Goal: Task Accomplishment & Management: Complete application form

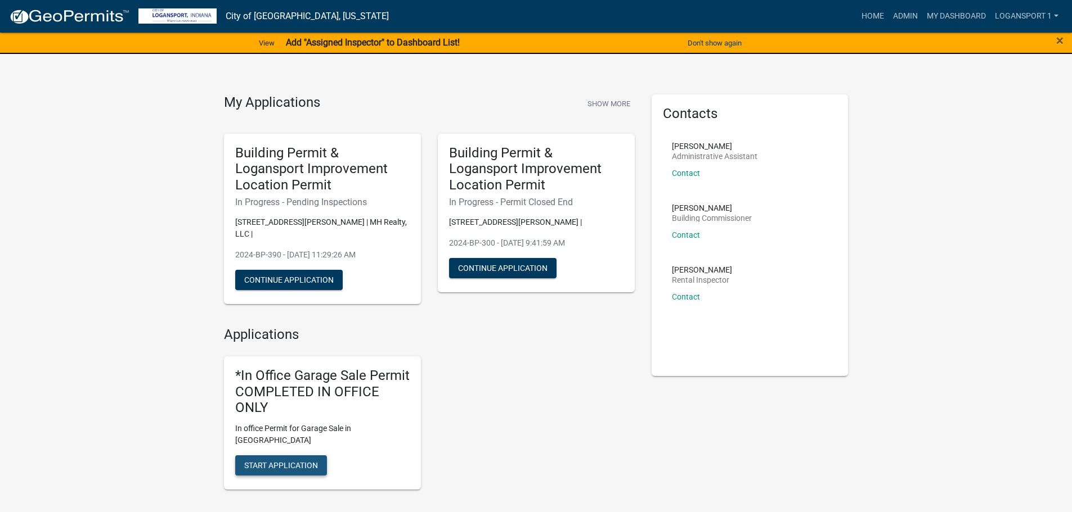
click at [277, 461] on span "Start Application" at bounding box center [281, 465] width 74 height 9
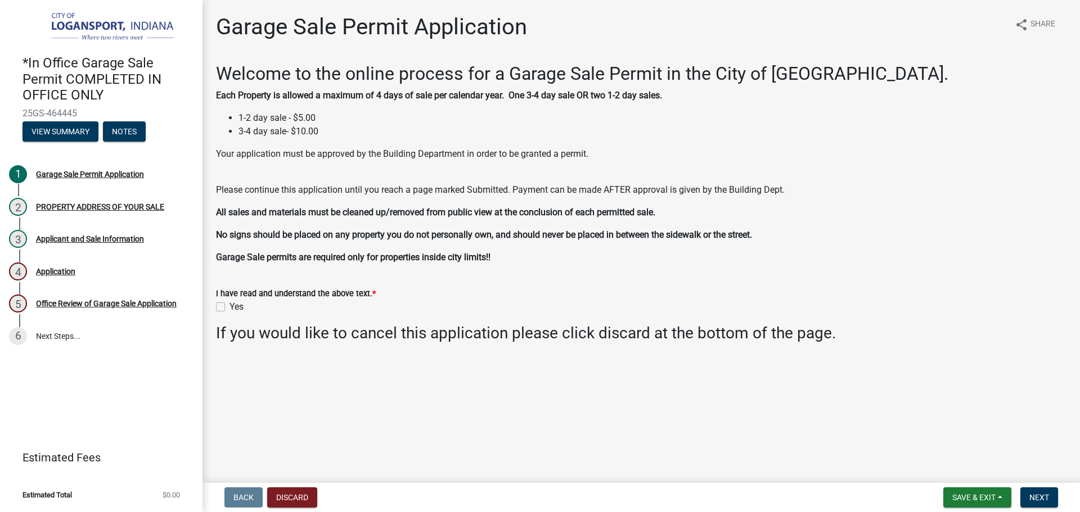
click at [230, 306] on label "Yes" at bounding box center [237, 307] width 14 height 14
click at [230, 306] on input "Yes" at bounding box center [233, 303] width 7 height 7
checkbox input "true"
click at [1038, 494] on span "Next" at bounding box center [1039, 497] width 20 height 9
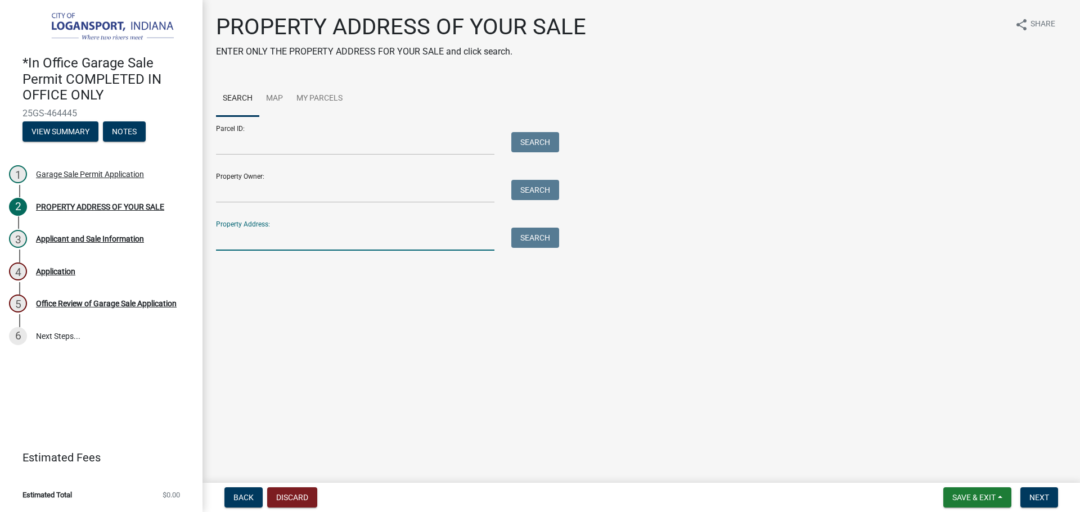
click at [348, 250] on input "Property Address:" at bounding box center [355, 239] width 278 height 23
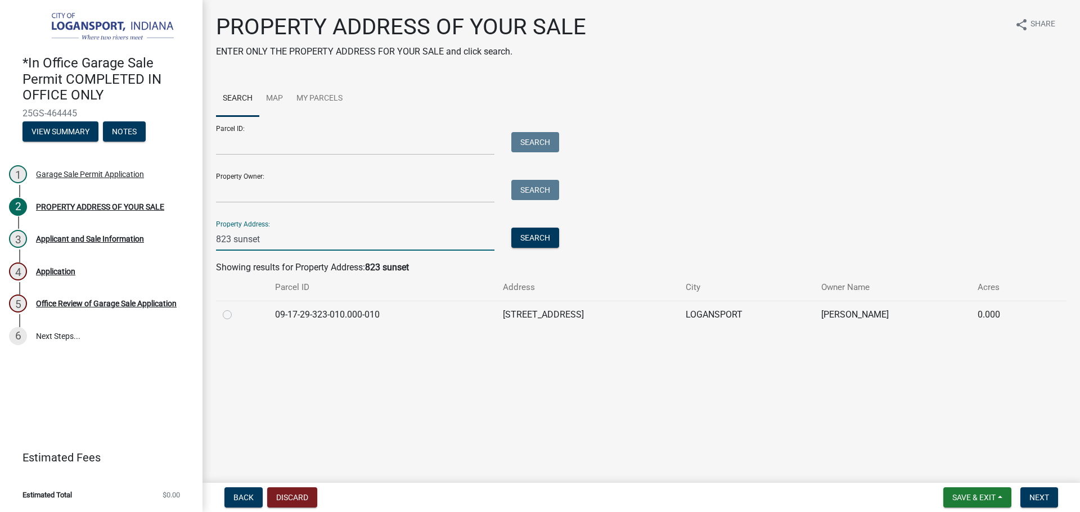
type input "823 sunset"
click at [236, 308] on label at bounding box center [236, 308] width 0 height 0
click at [236, 314] on input "radio" at bounding box center [239, 311] width 7 height 7
radio input "true"
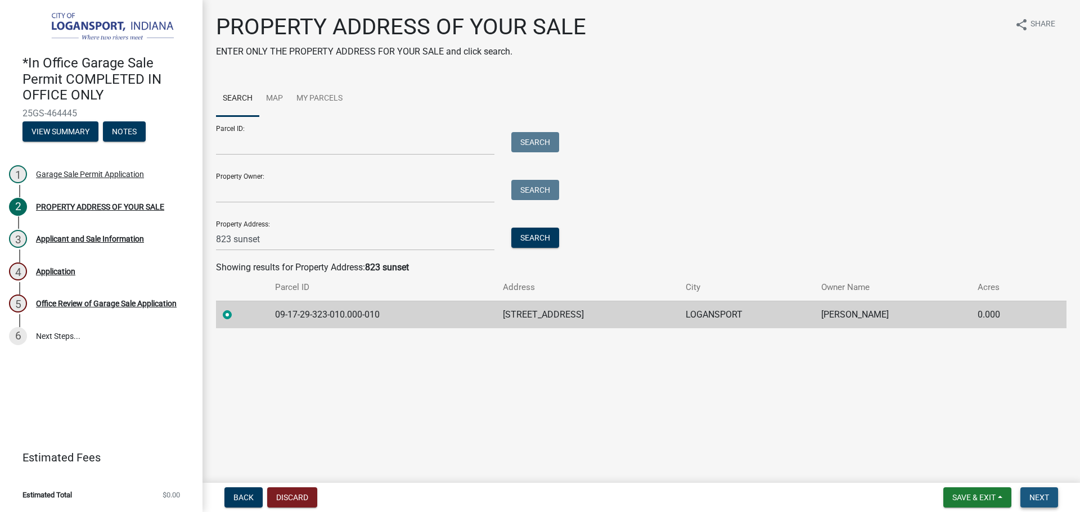
click at [1033, 489] on button "Next" at bounding box center [1039, 498] width 38 height 20
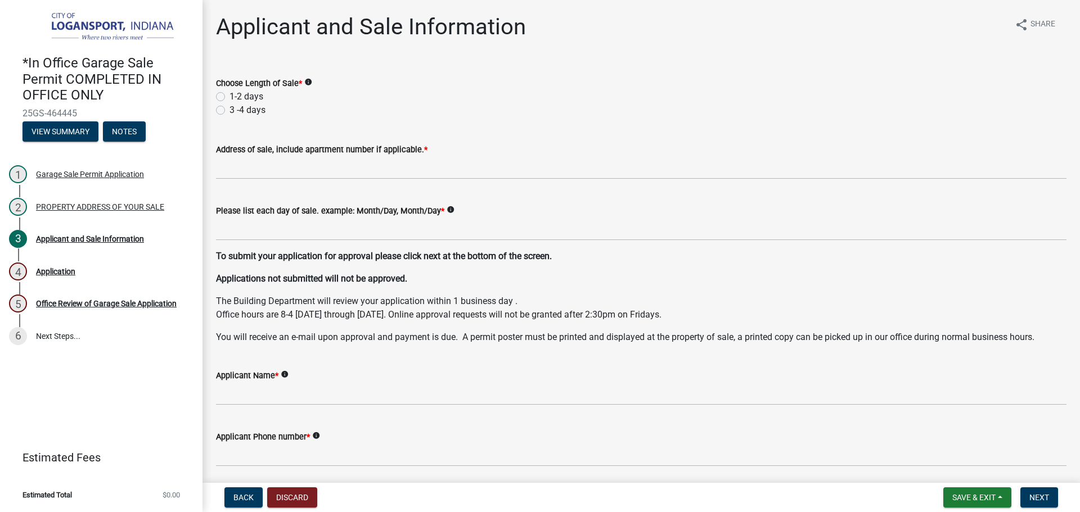
click at [230, 110] on label "3 -4 days" at bounding box center [248, 111] width 36 height 14
click at [230, 110] on input "3 -4 days" at bounding box center [233, 107] width 7 height 7
radio input "true"
click at [230, 98] on label "1-2 days" at bounding box center [247, 97] width 34 height 14
click at [230, 97] on input "1-2 days" at bounding box center [233, 93] width 7 height 7
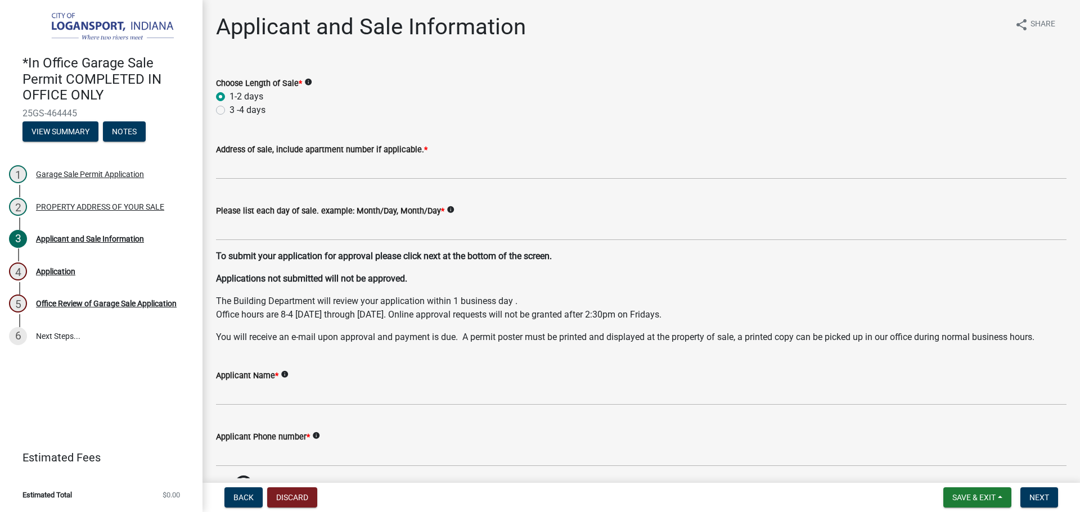
radio input "true"
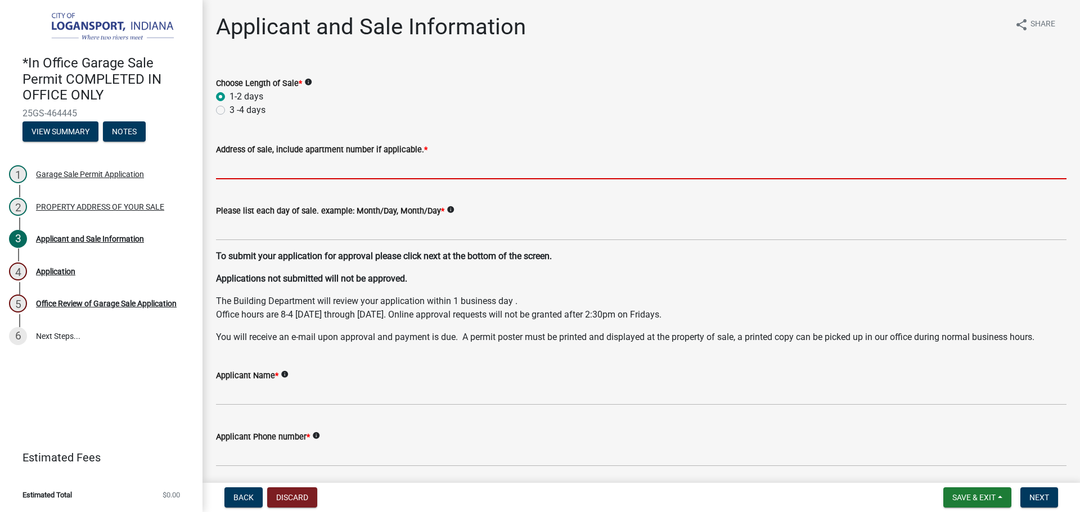
click at [240, 172] on input "Address of sale, include apartment number if applicable. *" at bounding box center [641, 167] width 851 height 23
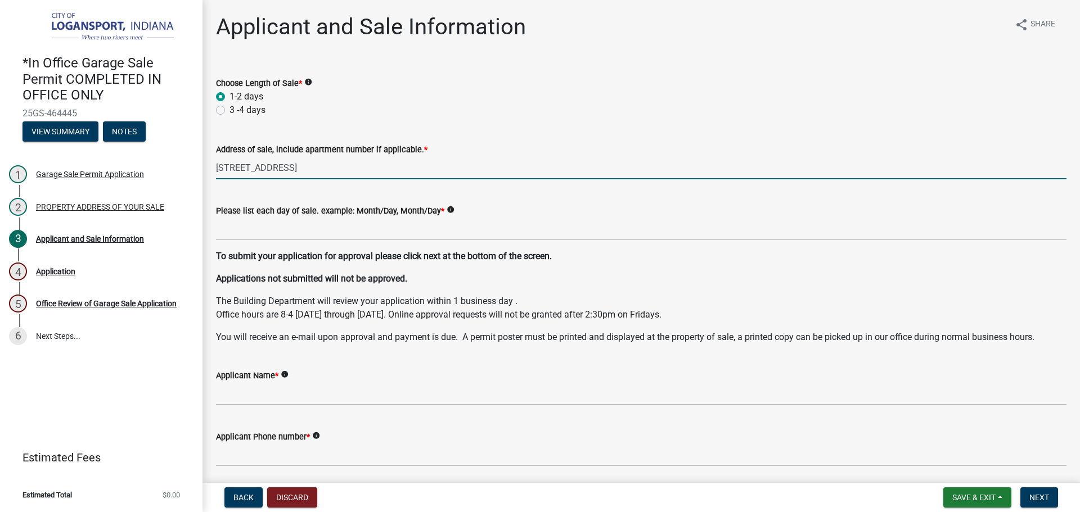
type input "[STREET_ADDRESS]"
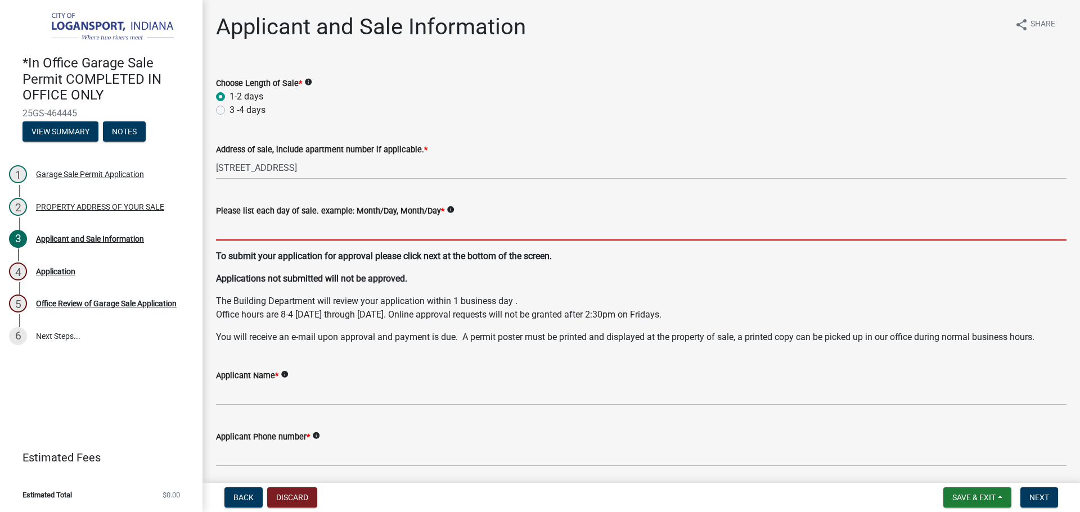
click at [310, 229] on input "Please list each day of sale. example: Month/Day, Month/Day *" at bounding box center [641, 229] width 851 height 23
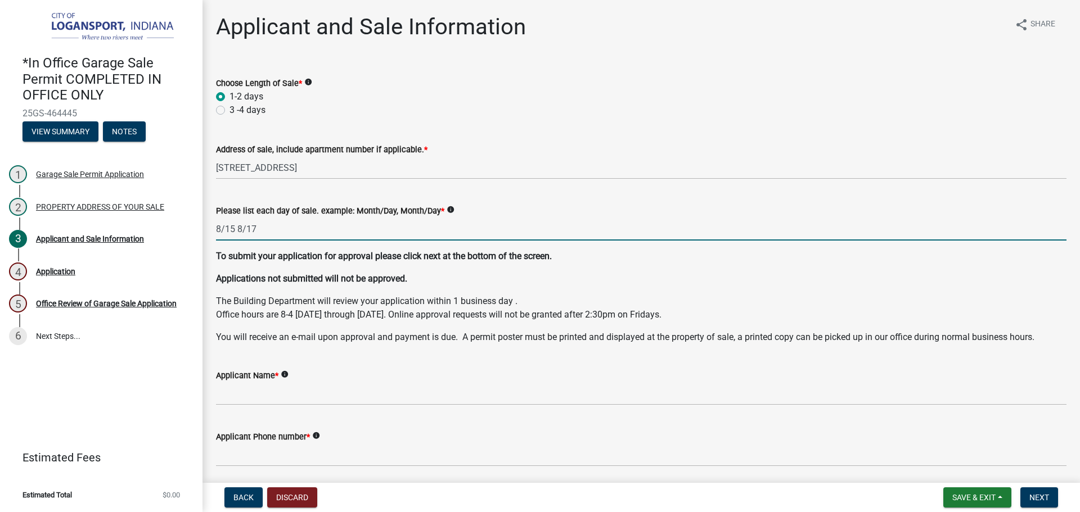
type input "8/15 8/17"
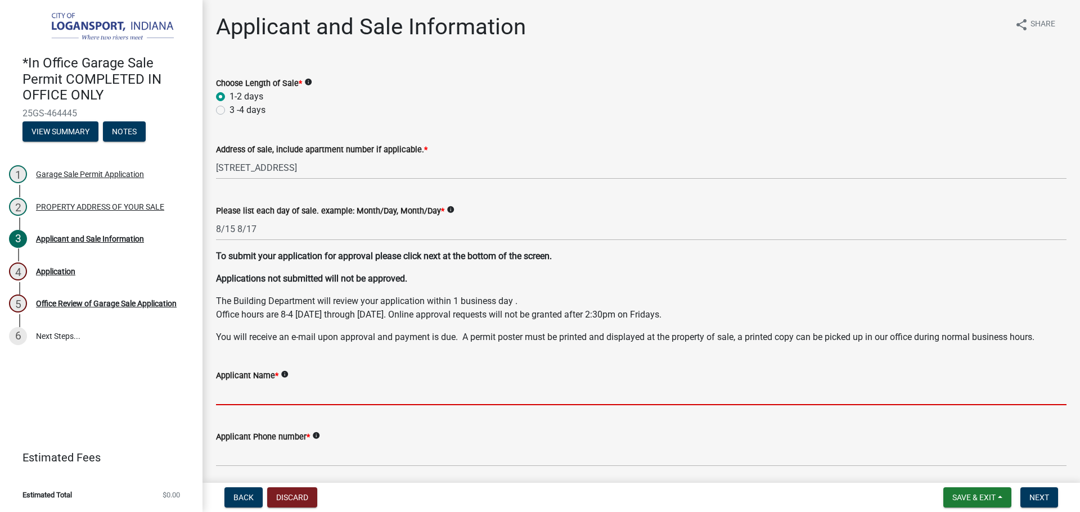
click at [289, 395] on input "Applicant Name *" at bounding box center [641, 394] width 851 height 23
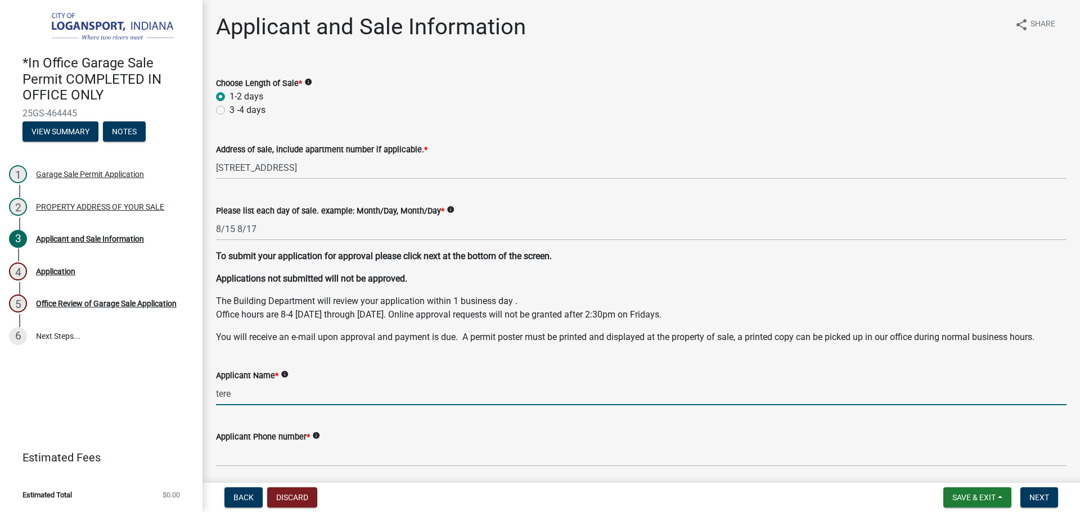
type input "[PERSON_NAME]"
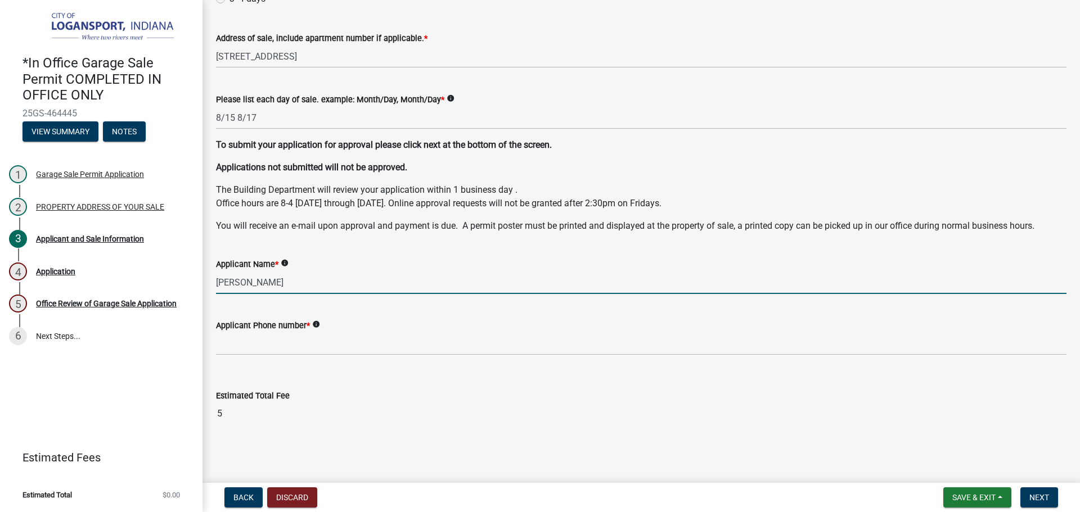
scroll to position [112, 0]
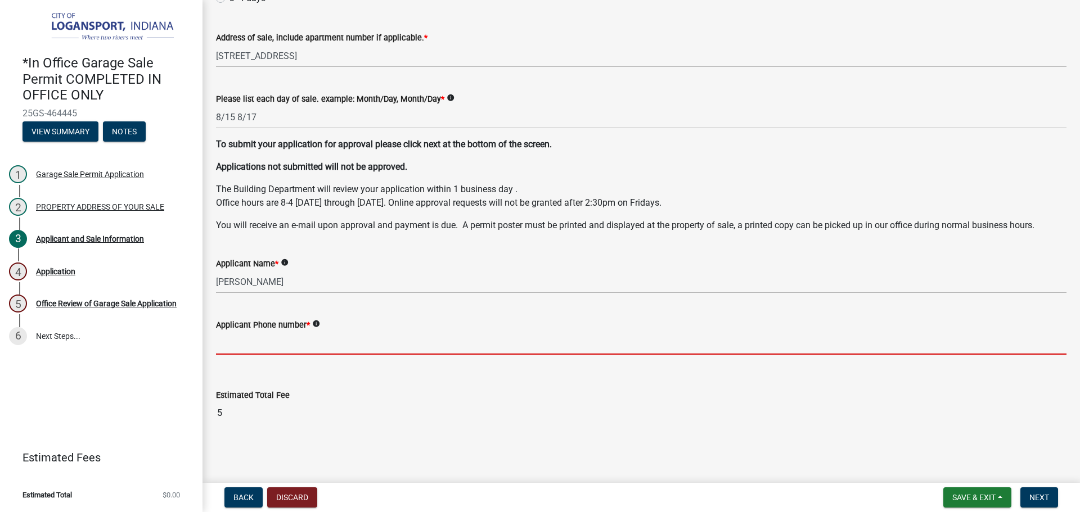
click at [292, 340] on input "Applicant Phone number *" at bounding box center [641, 343] width 851 height 23
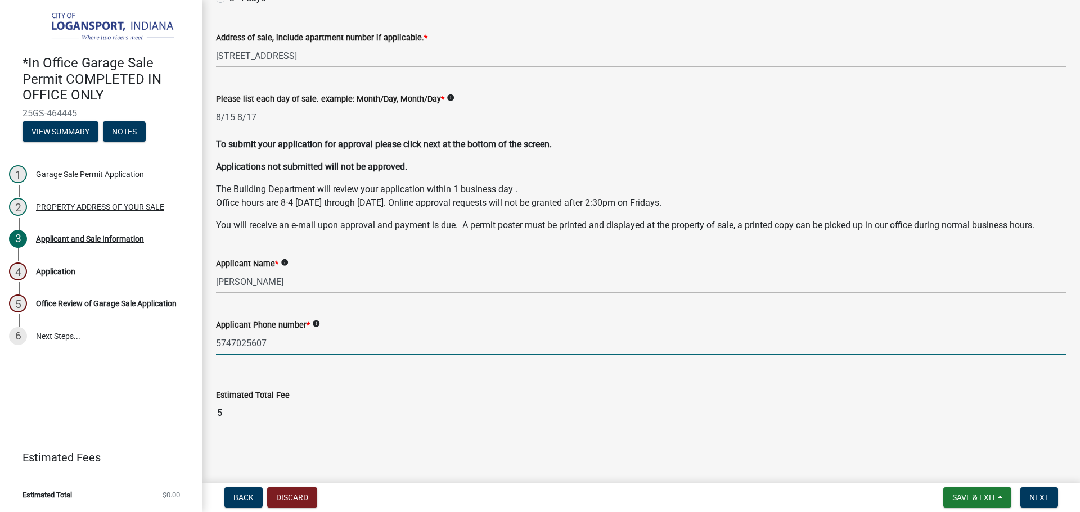
type input "5747025607"
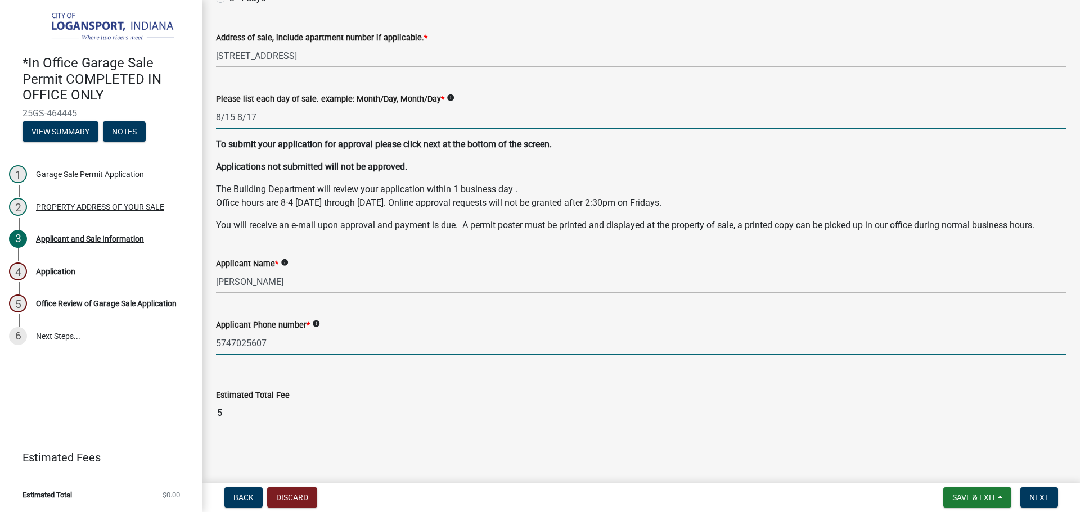
click at [235, 122] on input "8/15 8/17" at bounding box center [641, 117] width 851 height 23
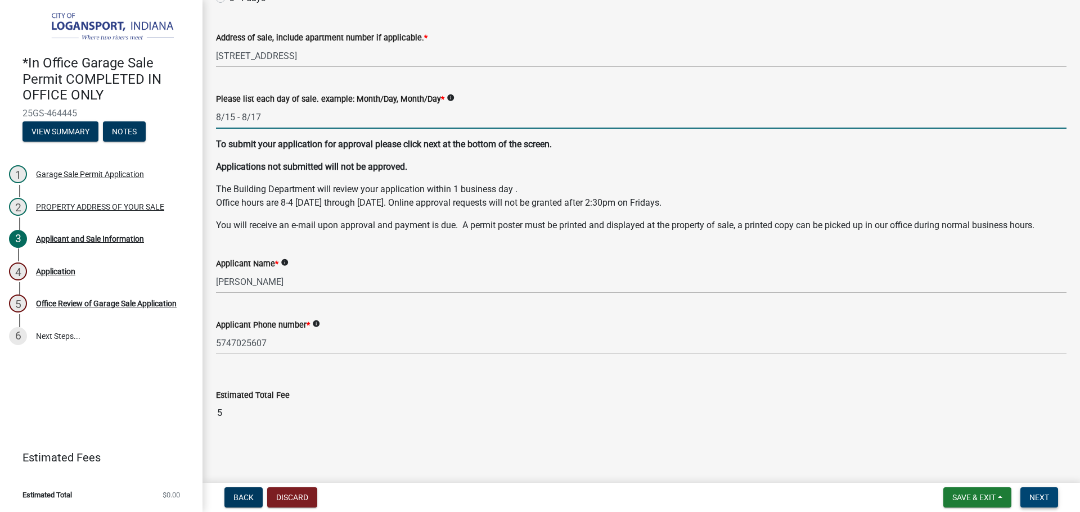
type input "8/15 - 8/17"
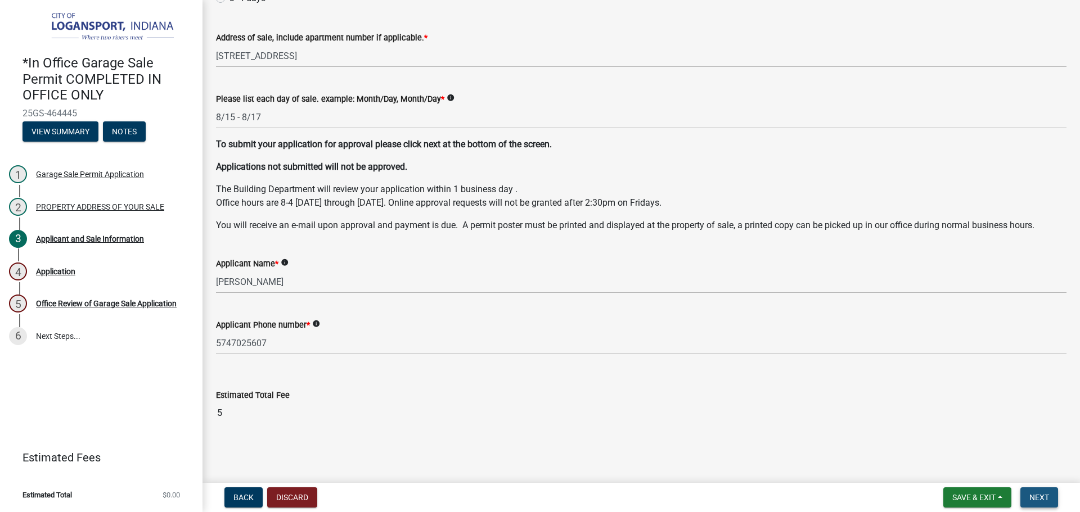
click at [1035, 500] on span "Next" at bounding box center [1039, 497] width 20 height 9
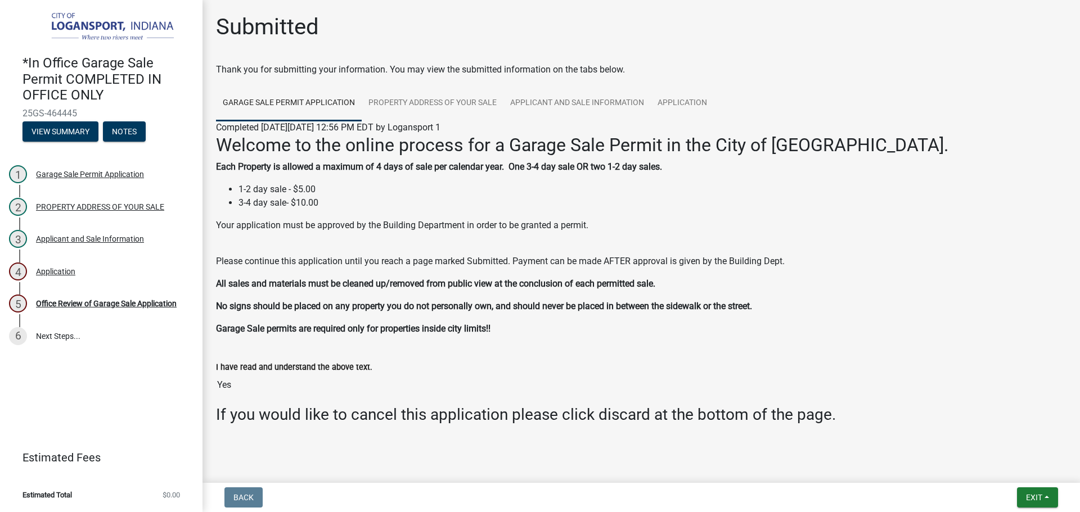
scroll to position [12, 0]
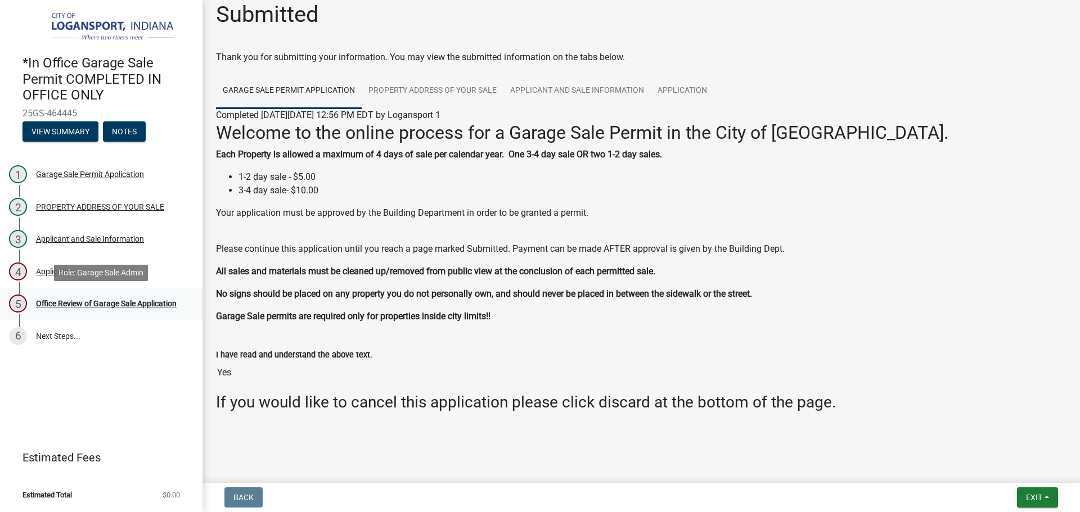
click at [125, 301] on div "Office Review of Garage Sale Application" at bounding box center [106, 304] width 141 height 8
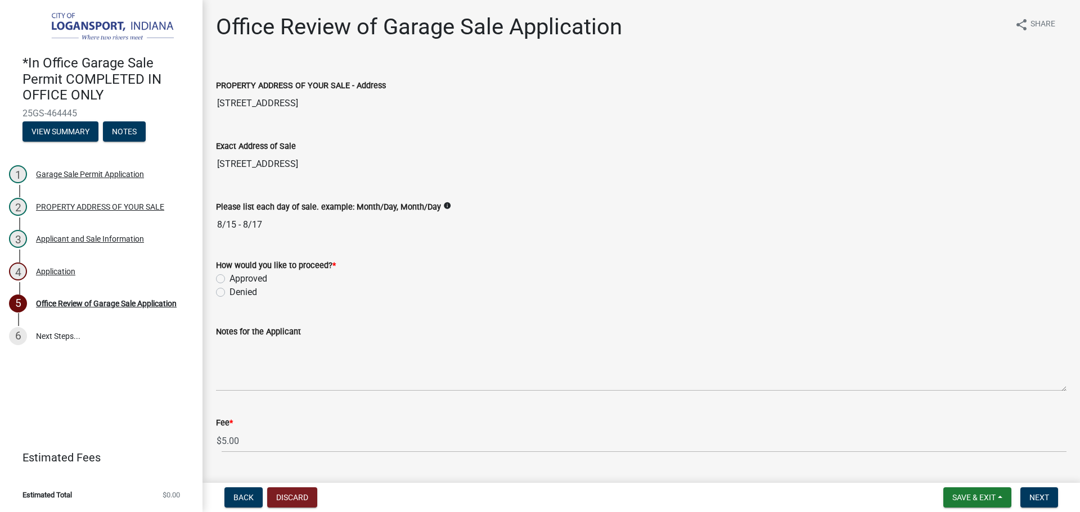
click at [230, 280] on label "Approved" at bounding box center [249, 279] width 38 height 14
click at [230, 280] on input "Approved" at bounding box center [233, 275] width 7 height 7
radio input "true"
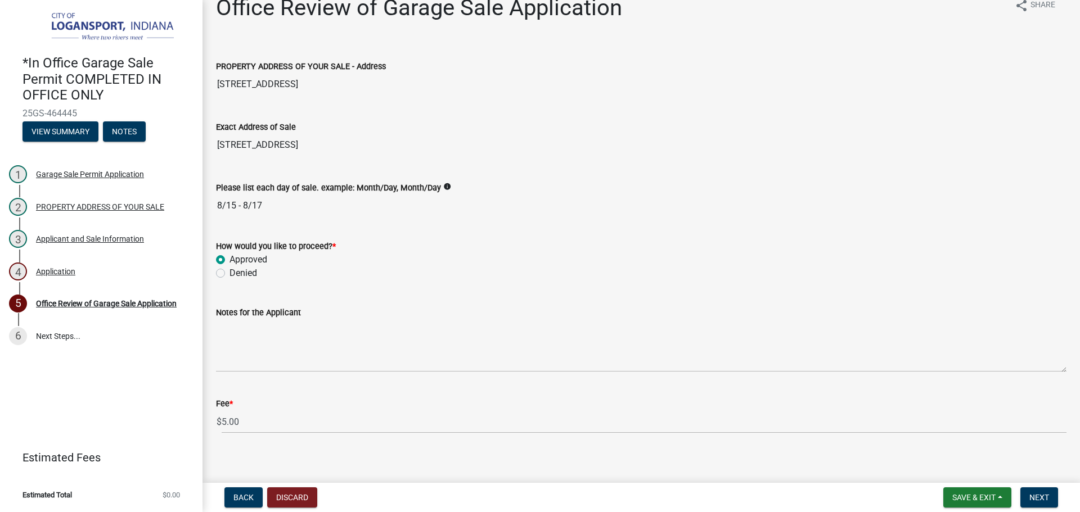
scroll to position [28, 0]
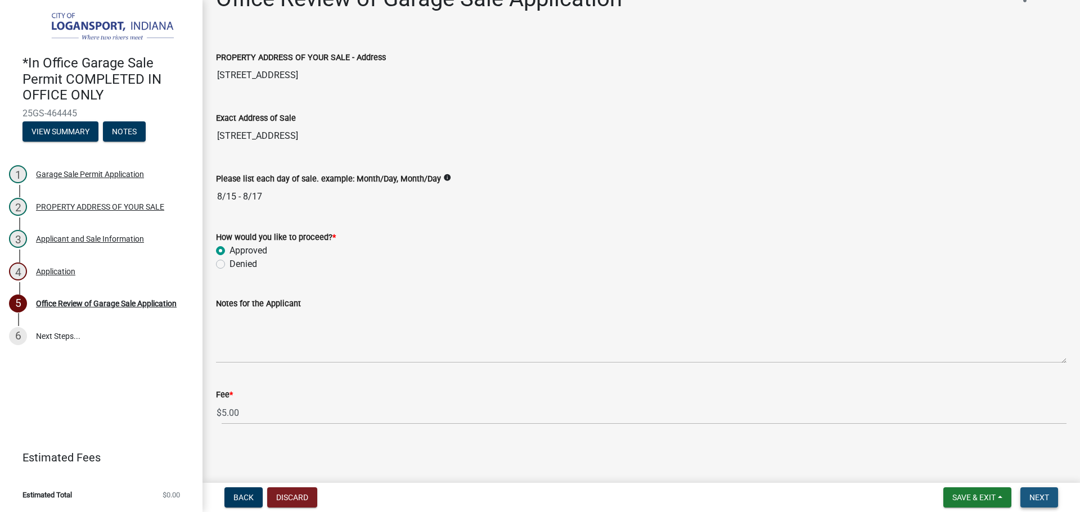
click at [1041, 498] on span "Next" at bounding box center [1039, 497] width 20 height 9
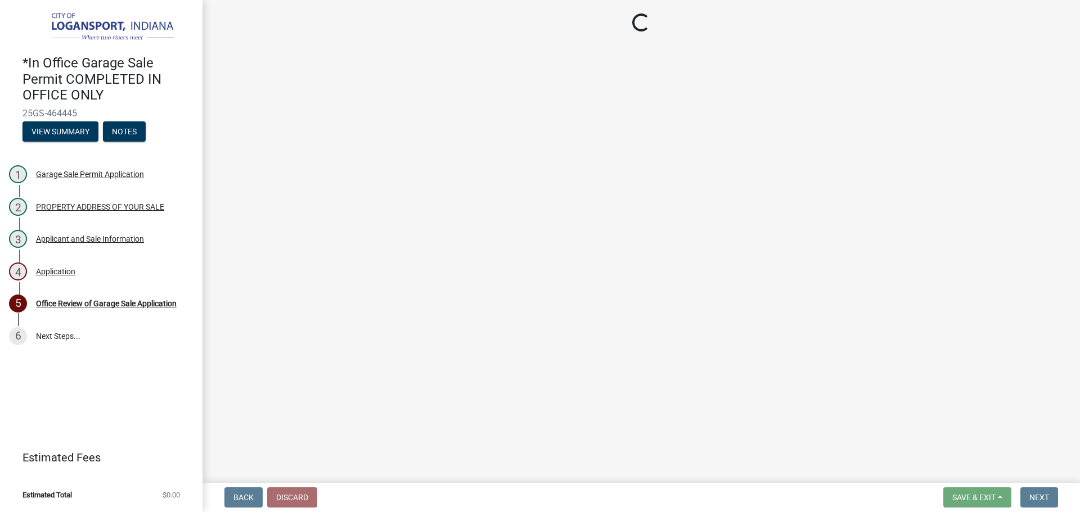
select select "3: 3"
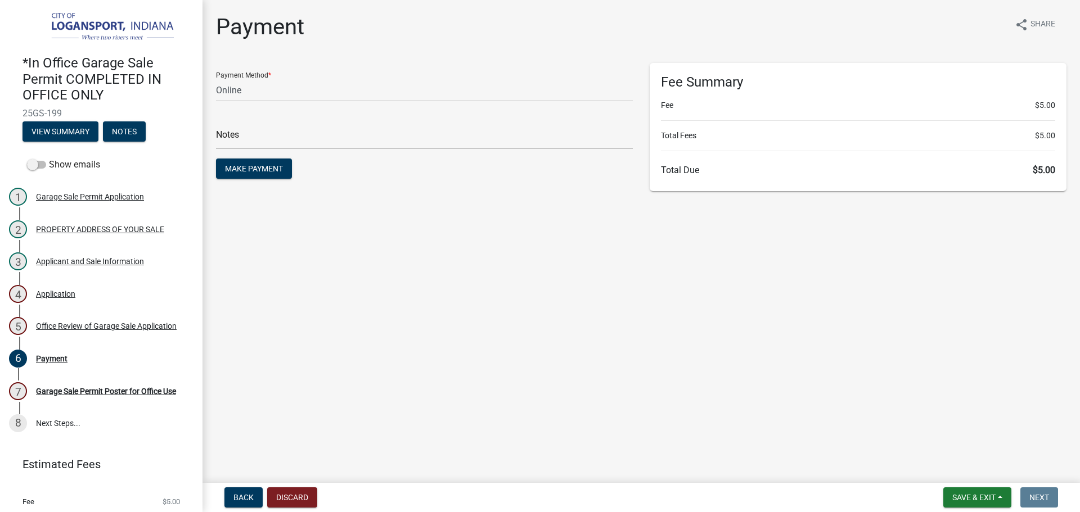
click at [660, 357] on main "Payment share Share Payment Method * Credit Card POS Check Cash Online Notes Ma…" at bounding box center [642, 239] width 878 height 479
click at [66, 265] on div "3 Applicant and Sale Information" at bounding box center [97, 262] width 176 height 18
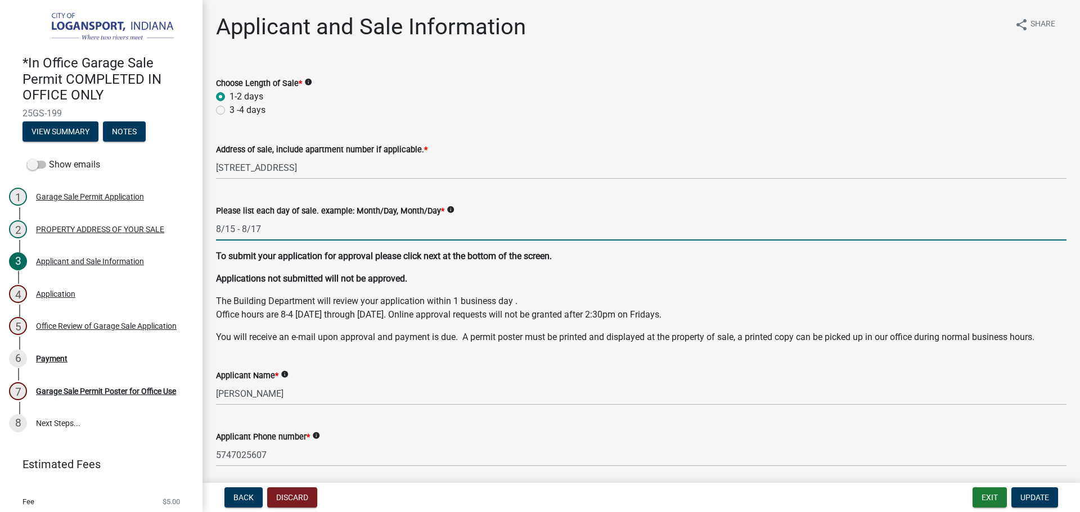
click at [232, 225] on input "8/15 - 8/17" at bounding box center [641, 229] width 851 height 23
type input "8/16 - 8/17"
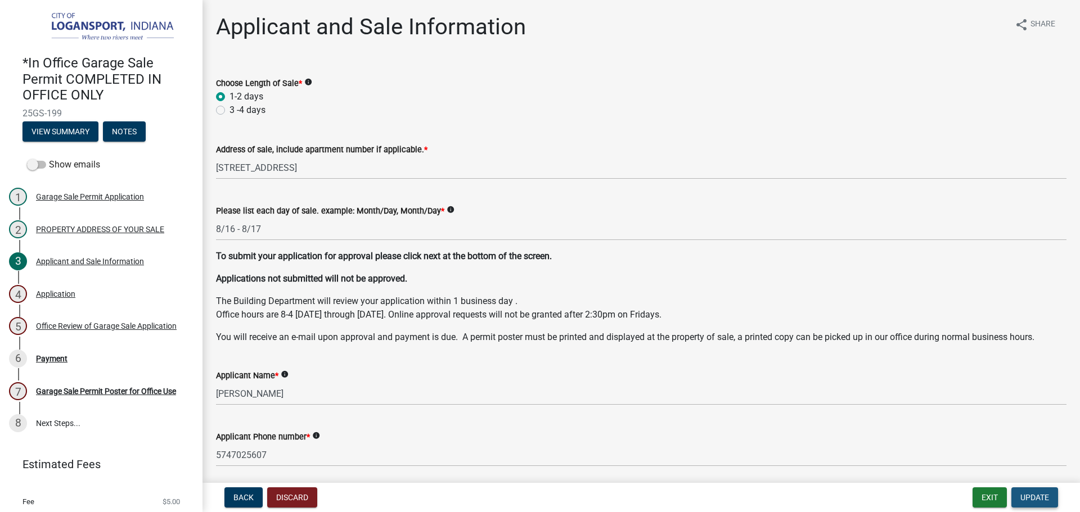
click at [1037, 499] on span "Update" at bounding box center [1034, 497] width 29 height 9
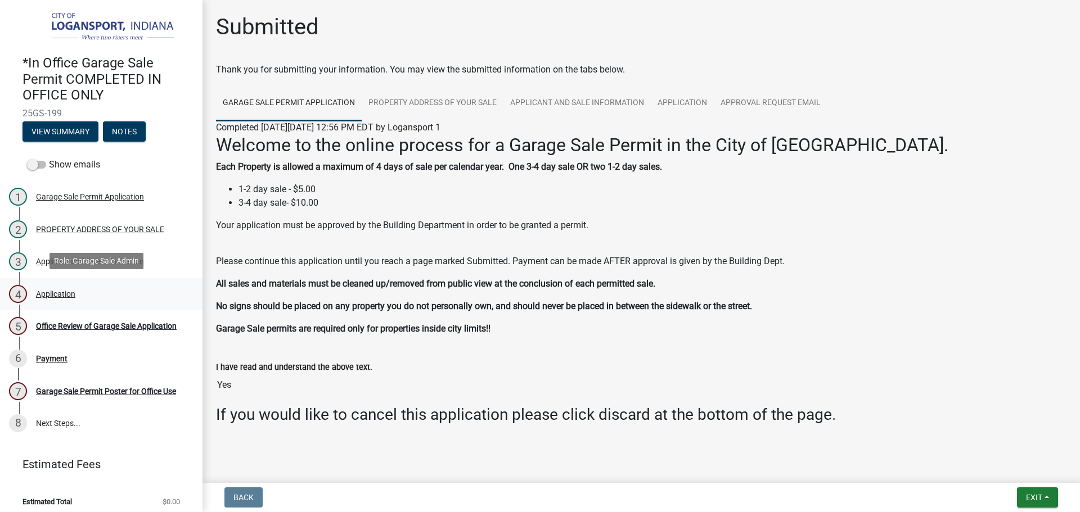
click at [64, 300] on div "4 Application" at bounding box center [97, 294] width 176 height 18
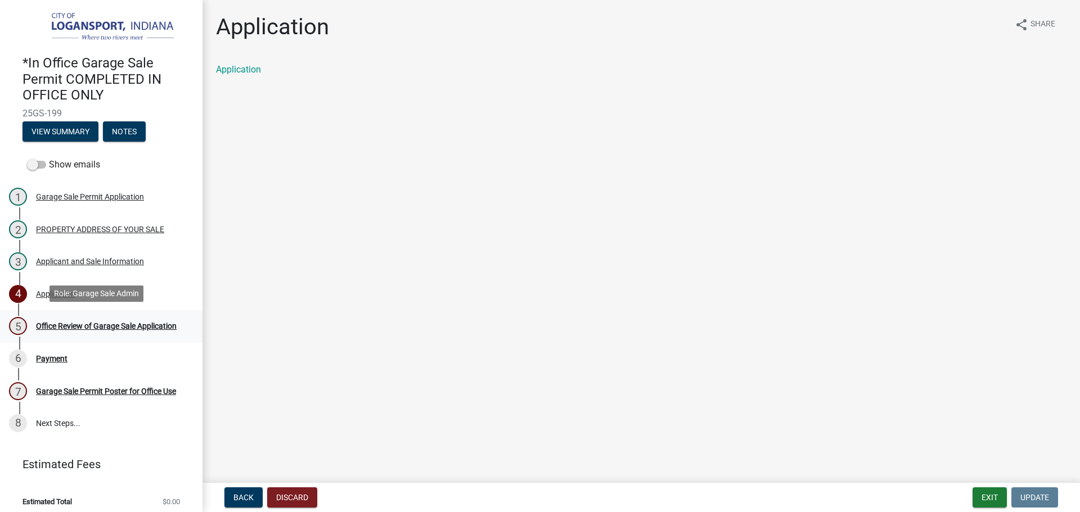
click at [78, 326] on div "Office Review of Garage Sale Application" at bounding box center [106, 326] width 141 height 8
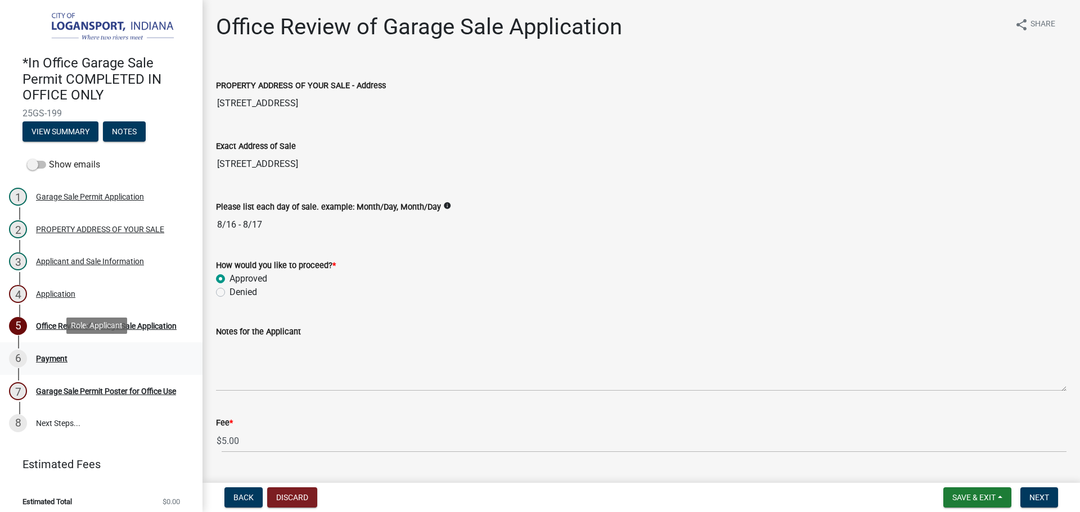
click at [62, 363] on div "6 Payment" at bounding box center [97, 359] width 176 height 18
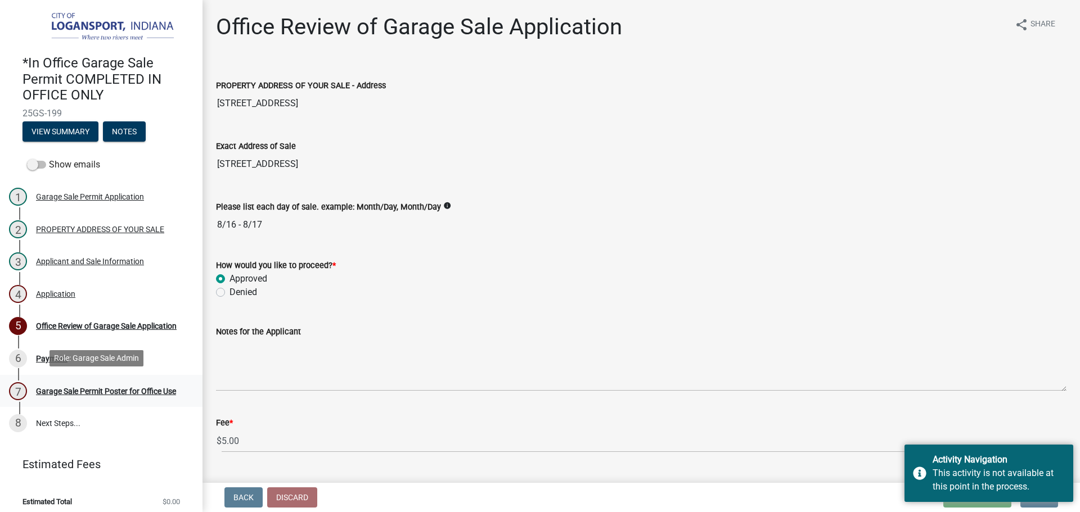
click at [89, 390] on div "Garage Sale Permit Poster for Office Use" at bounding box center [106, 392] width 140 height 8
click at [870, 487] on nav "Back Discard Save & Exit Save Save & Exit Next" at bounding box center [642, 497] width 878 height 29
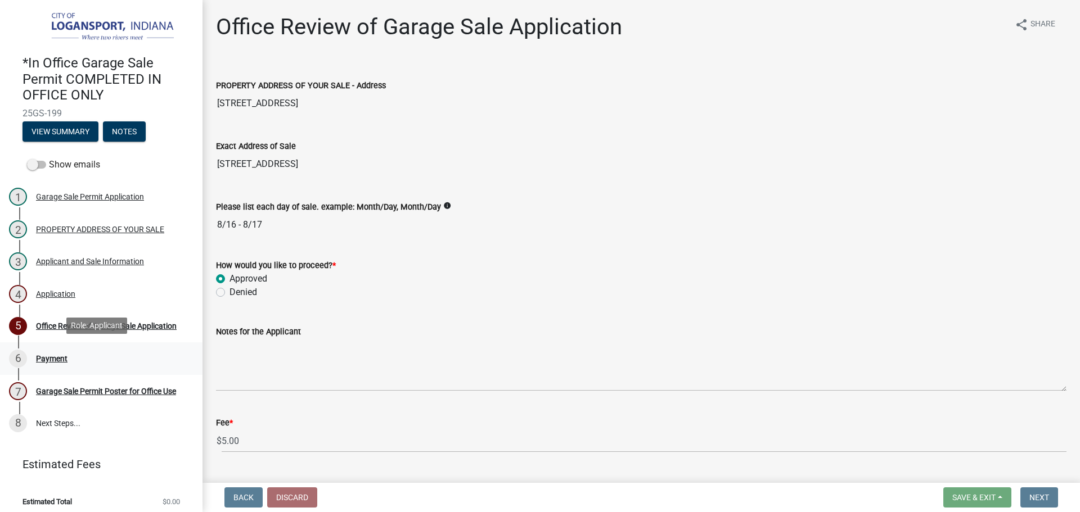
click at [68, 363] on div "6 Payment" at bounding box center [97, 359] width 176 height 18
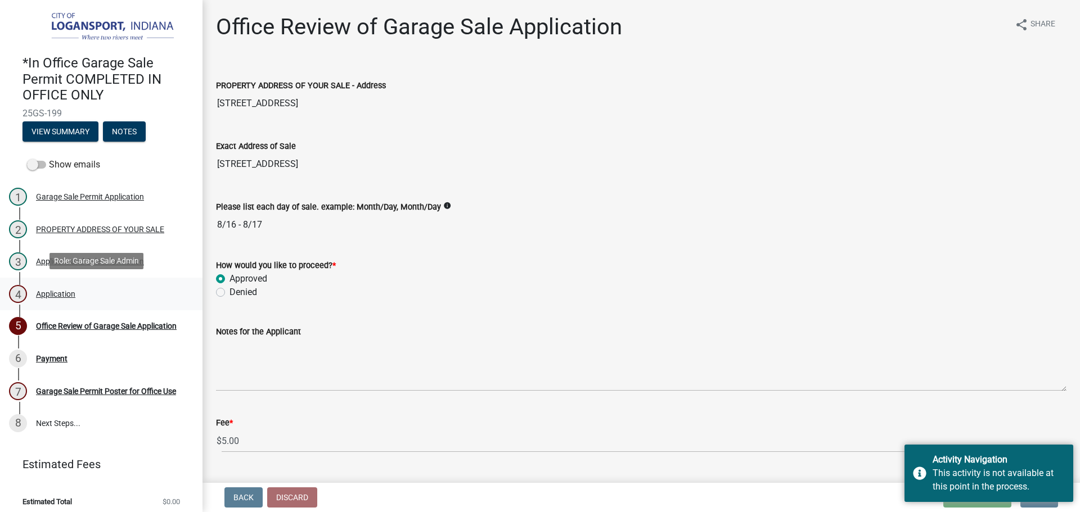
click at [52, 292] on div "Application" at bounding box center [55, 294] width 39 height 8
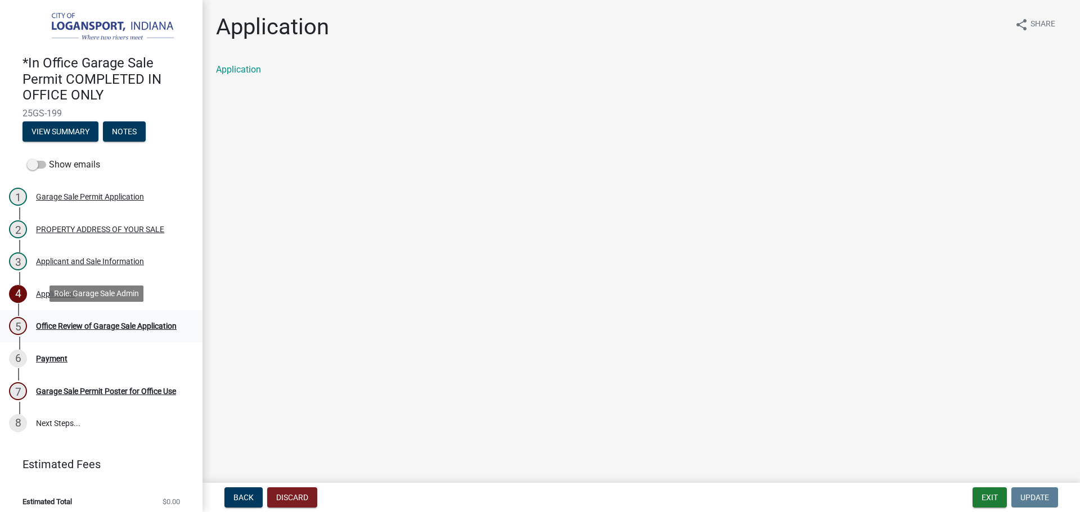
click at [104, 329] on div "Office Review of Garage Sale Application" at bounding box center [106, 326] width 141 height 8
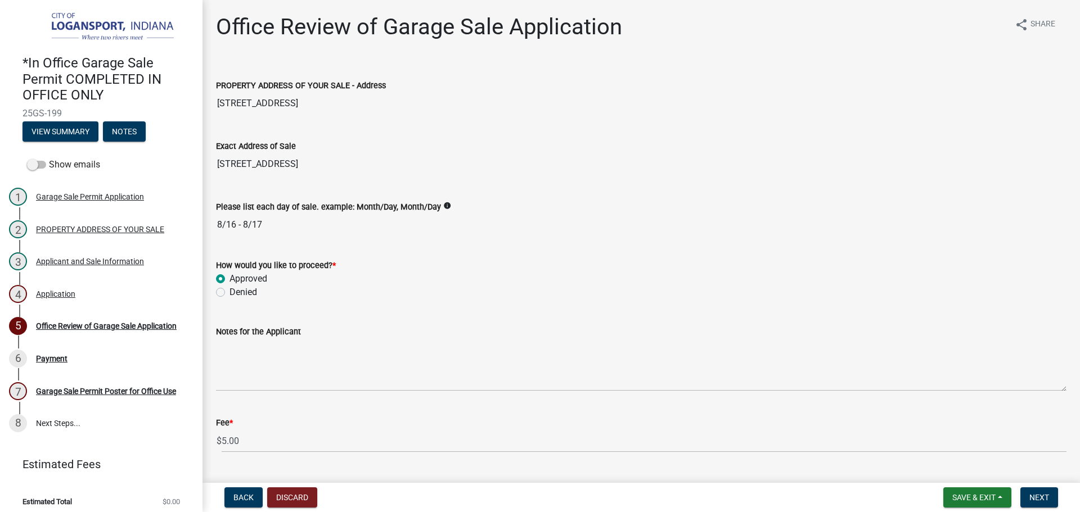
click at [1055, 486] on nav "Back Discard Save & Exit Save Save & Exit Next" at bounding box center [642, 497] width 878 height 29
click at [1046, 496] on span "Next" at bounding box center [1039, 497] width 20 height 9
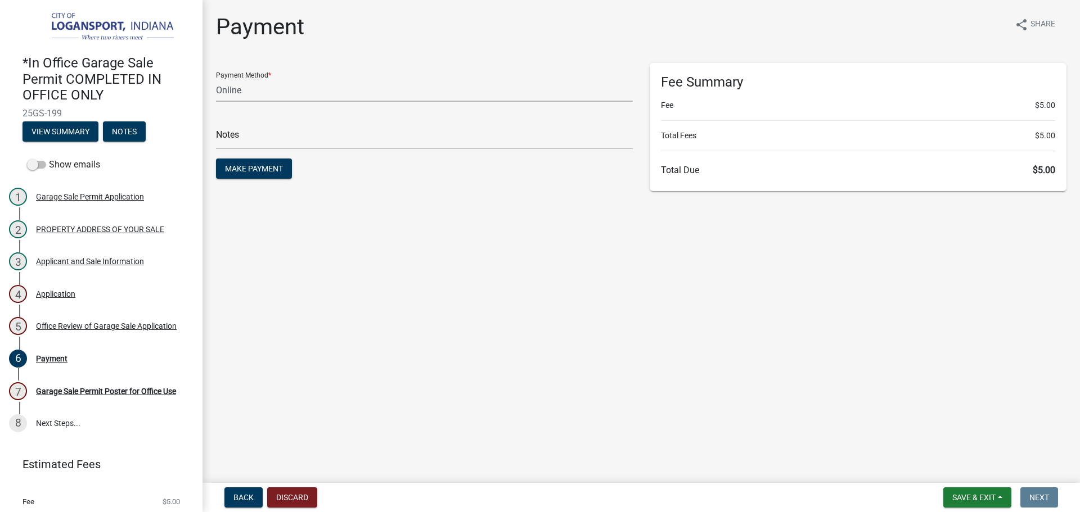
click at [302, 92] on select "Credit Card POS Check Cash Online" at bounding box center [424, 90] width 417 height 23
select select "2: 1"
click at [216, 79] on select "Credit Card POS Check Cash Online" at bounding box center [424, 90] width 417 height 23
click at [355, 257] on main "Payment share Share Payment Method * Credit Card POS Check Cash Online Notes Ma…" at bounding box center [642, 239] width 878 height 479
click at [343, 142] on input "text" at bounding box center [424, 138] width 417 height 23
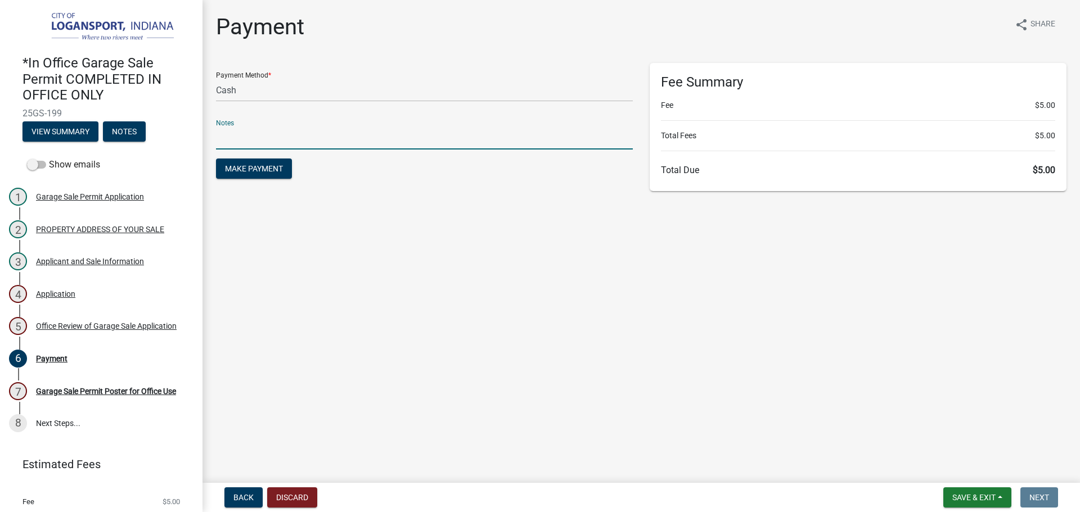
click at [402, 138] on input "text" at bounding box center [424, 138] width 417 height 23
type input "117815"
click at [230, 173] on span "Make Payment" at bounding box center [254, 168] width 58 height 9
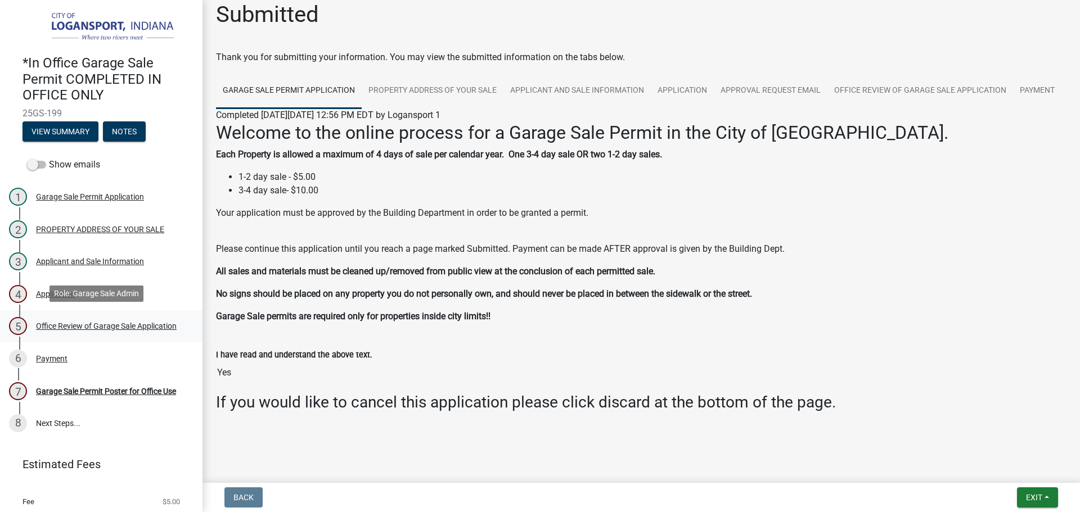
scroll to position [30, 0]
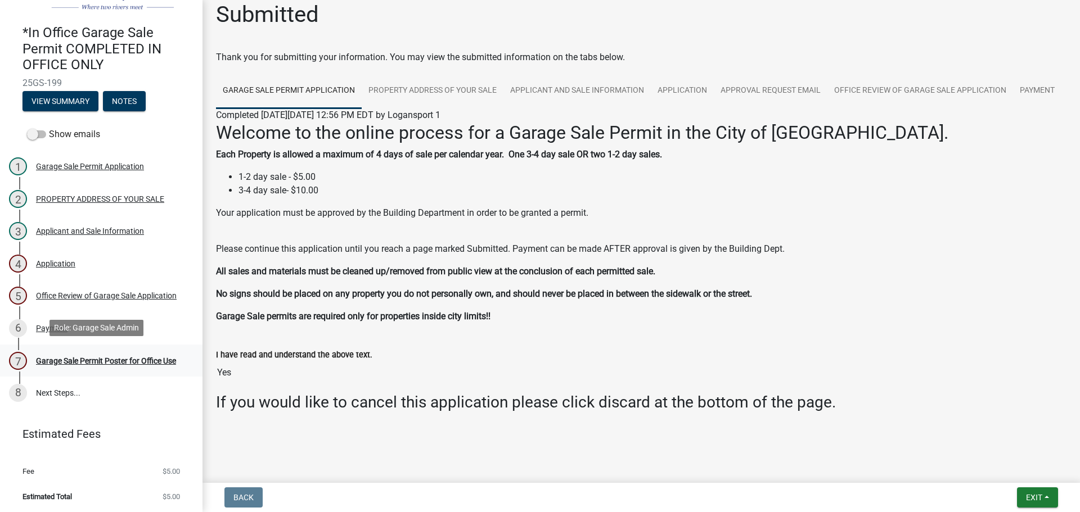
click at [76, 357] on div "Garage Sale Permit Poster for Office Use" at bounding box center [106, 361] width 140 height 8
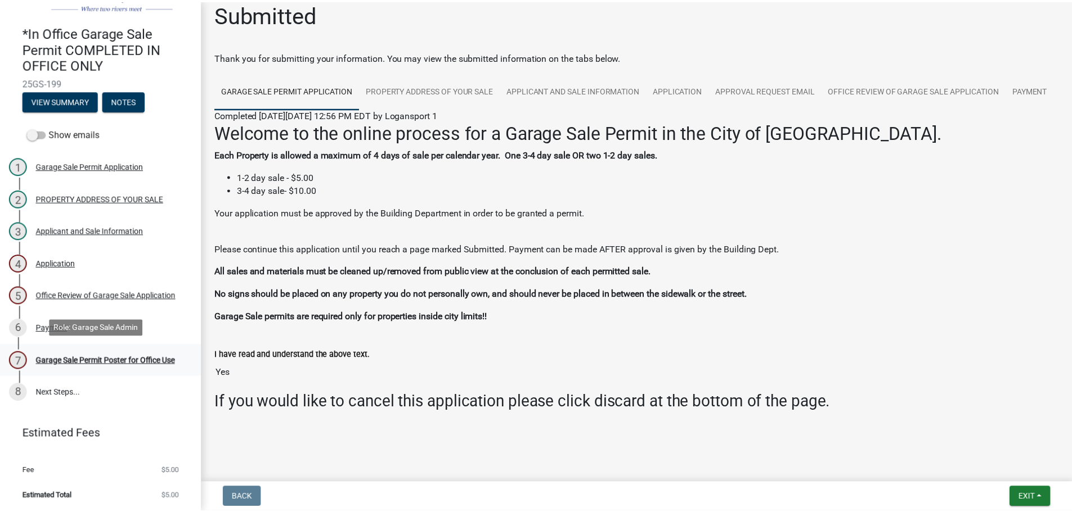
scroll to position [0, 0]
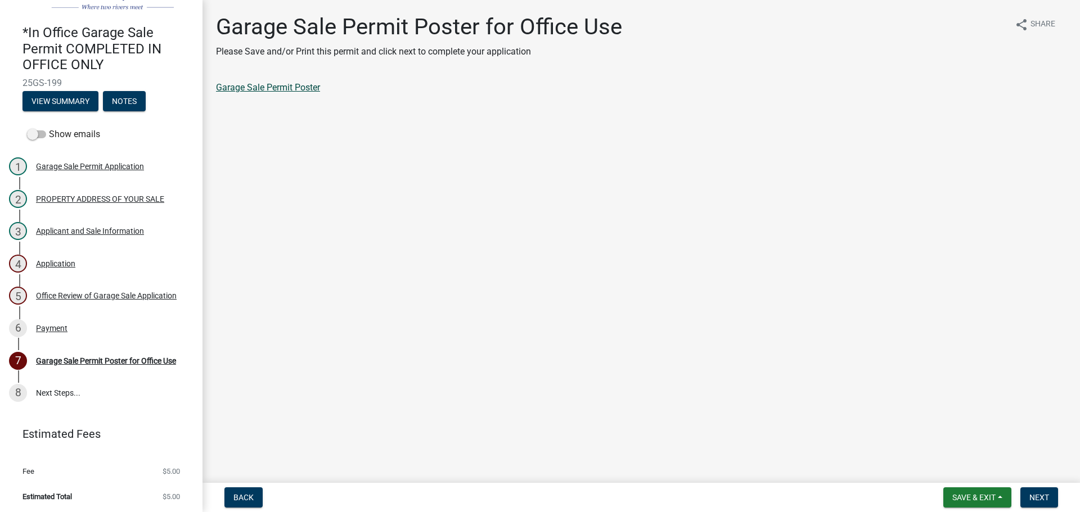
click at [312, 87] on link "Garage Sale Permit Poster" at bounding box center [268, 87] width 104 height 11
click at [1032, 492] on button "Next" at bounding box center [1039, 498] width 38 height 20
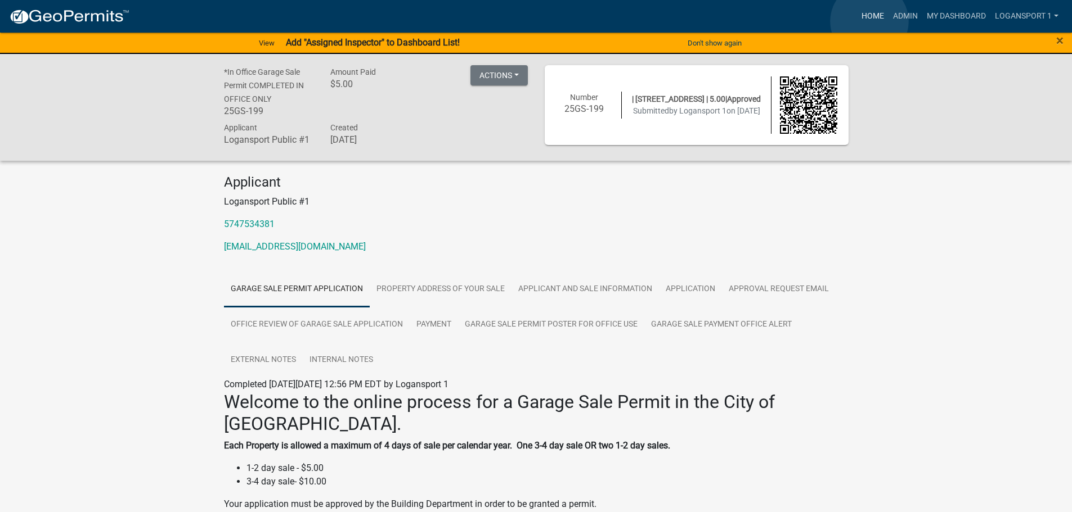
click at [869, 21] on link "Home" at bounding box center [873, 16] width 32 height 21
